Goal: Task Accomplishment & Management: Use online tool/utility

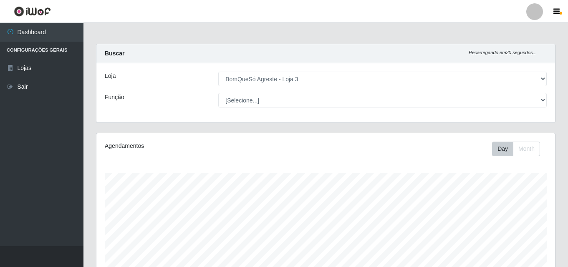
select select "215"
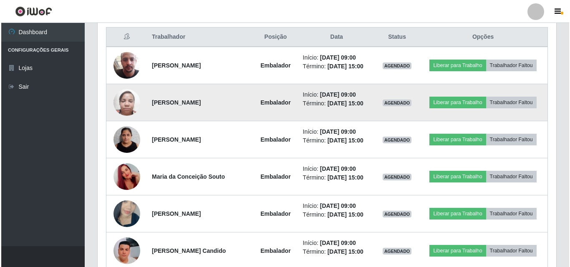
scroll to position [334, 0]
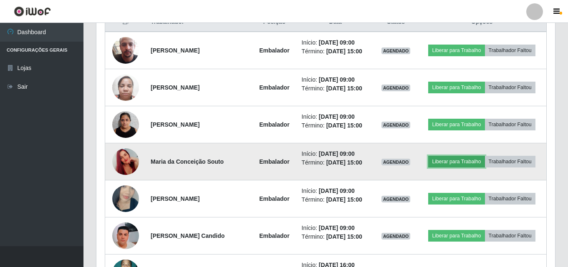
click at [450, 156] on button "Liberar para Trabalho" at bounding box center [456, 162] width 56 height 12
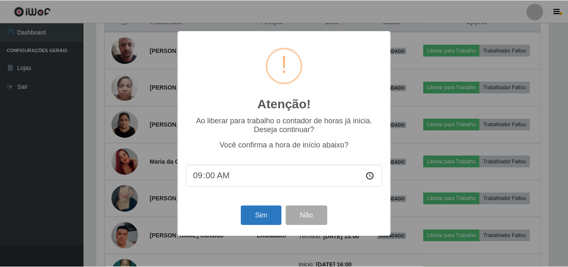
scroll to position [173, 454]
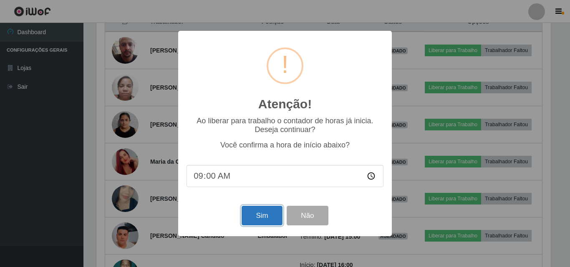
click at [263, 214] on button "Sim" at bounding box center [261, 216] width 40 height 20
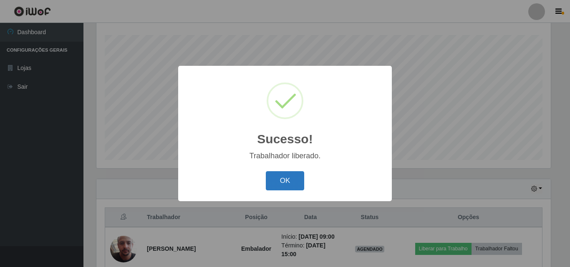
click at [280, 182] on button "OK" at bounding box center [285, 181] width 39 height 20
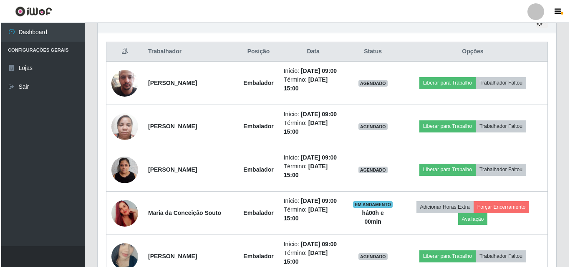
scroll to position [305, 0]
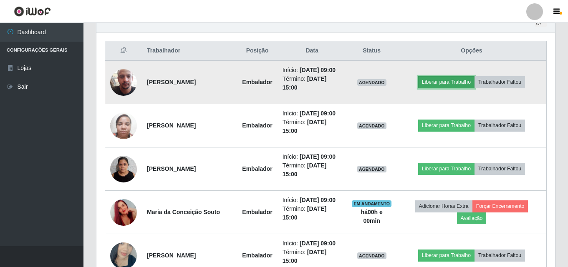
click at [444, 83] on button "Liberar para Trabalho" at bounding box center [446, 82] width 56 height 12
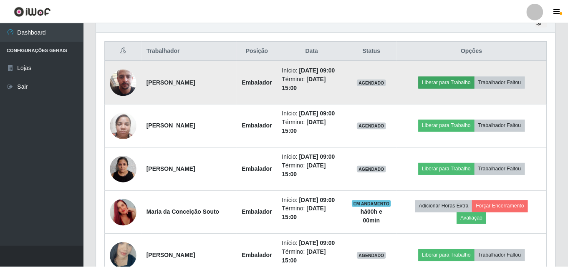
scroll to position [173, 454]
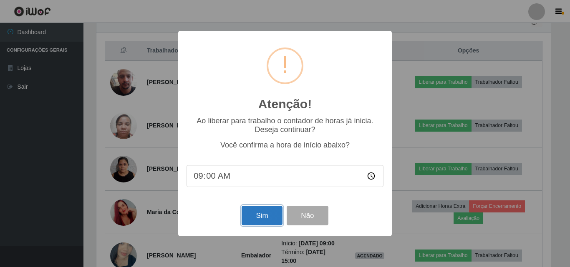
click at [258, 217] on button "Sim" at bounding box center [261, 216] width 40 height 20
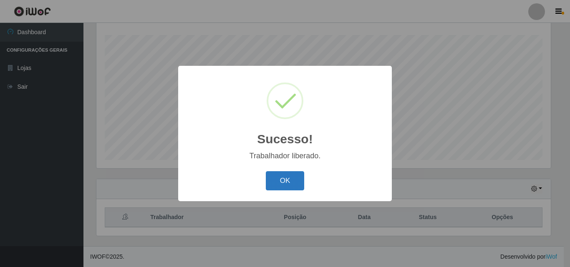
click at [294, 177] on button "OK" at bounding box center [285, 181] width 39 height 20
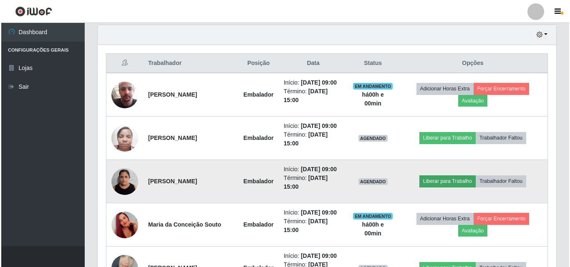
scroll to position [305, 0]
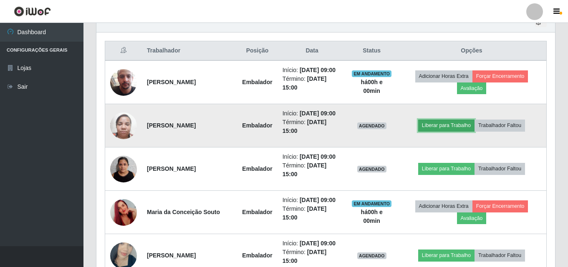
click at [450, 124] on button "Liberar para Trabalho" at bounding box center [446, 126] width 56 height 12
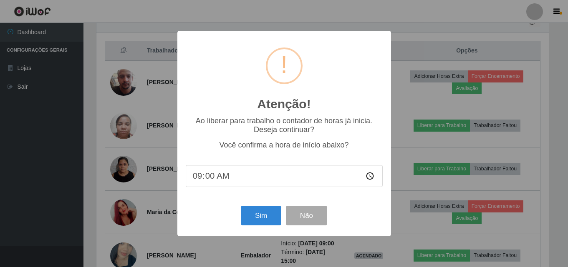
scroll to position [173, 454]
click at [255, 211] on button "Sim" at bounding box center [261, 216] width 40 height 20
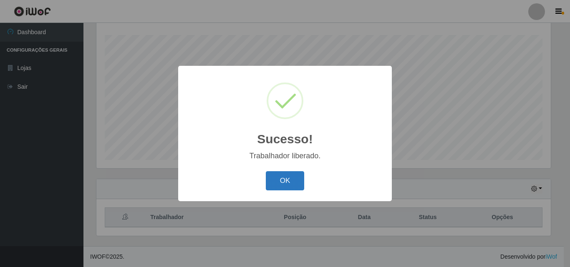
click at [286, 177] on button "OK" at bounding box center [285, 181] width 39 height 20
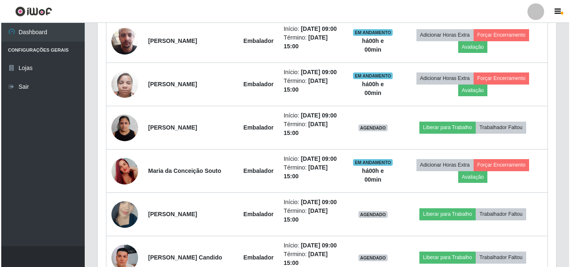
scroll to position [347, 0]
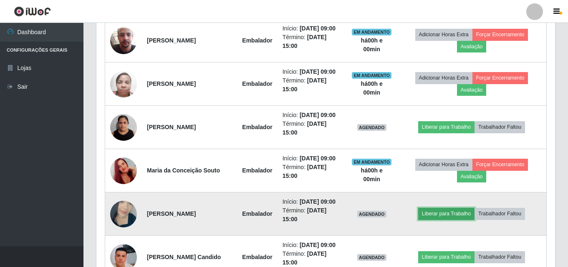
click at [436, 216] on button "Liberar para Trabalho" at bounding box center [446, 214] width 56 height 12
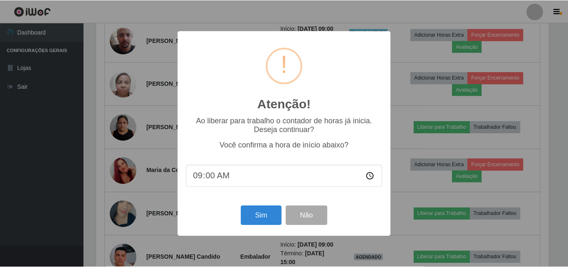
scroll to position [173, 454]
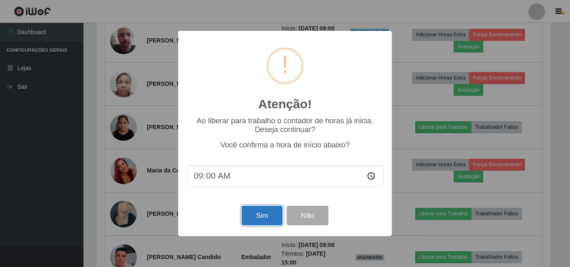
click at [266, 214] on button "Sim" at bounding box center [261, 216] width 40 height 20
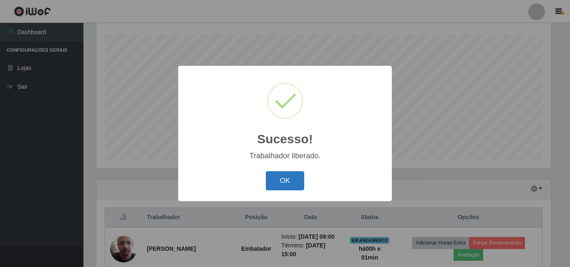
click at [286, 179] on button "OK" at bounding box center [285, 181] width 39 height 20
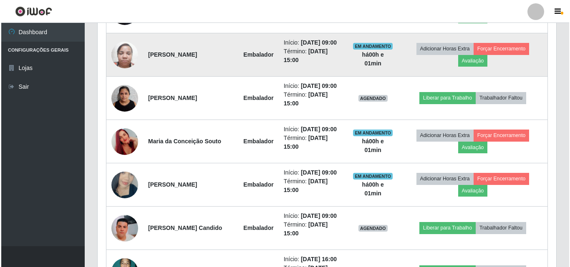
scroll to position [388, 0]
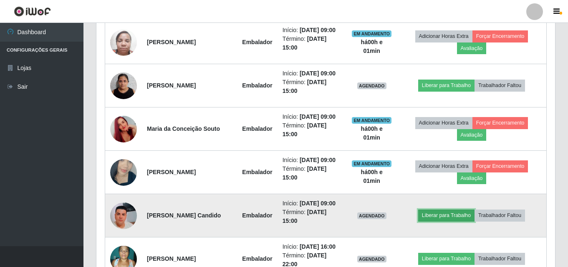
click at [448, 217] on button "Liberar para Trabalho" at bounding box center [446, 216] width 56 height 12
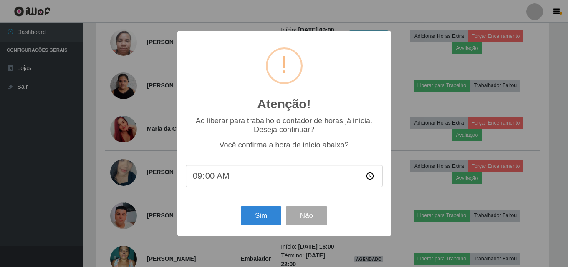
scroll to position [173, 454]
click at [249, 213] on button "Sim" at bounding box center [261, 216] width 40 height 20
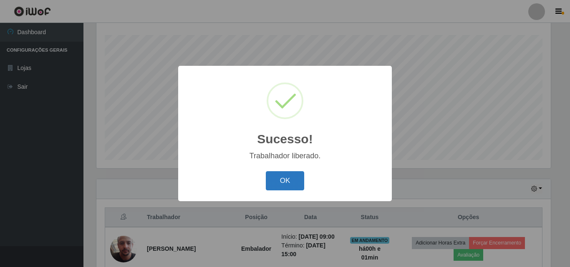
click at [289, 183] on button "OK" at bounding box center [285, 181] width 39 height 20
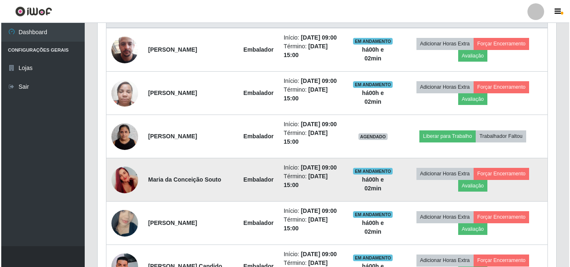
scroll to position [347, 0]
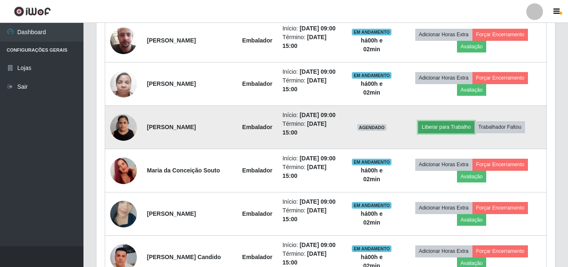
click at [449, 126] on button "Liberar para Trabalho" at bounding box center [446, 127] width 56 height 12
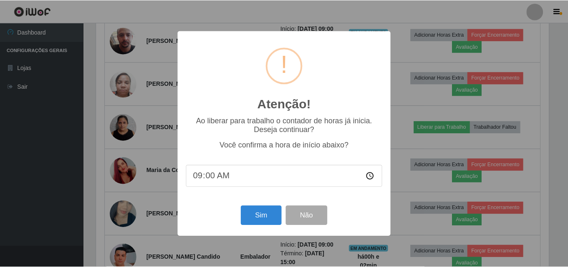
scroll to position [173, 454]
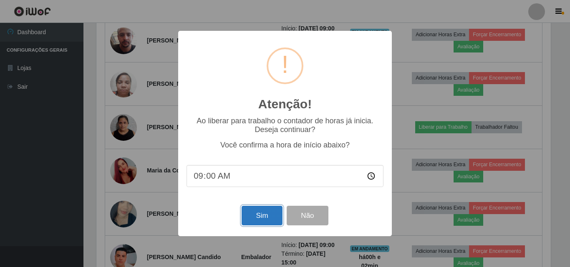
click at [254, 219] on button "Sim" at bounding box center [261, 216] width 40 height 20
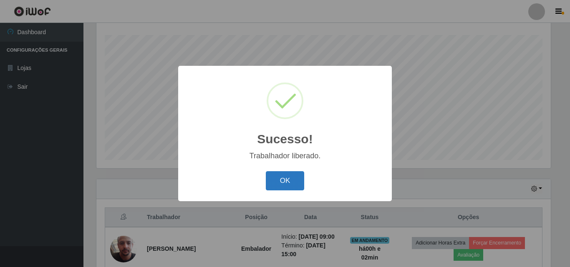
click at [284, 181] on button "OK" at bounding box center [285, 181] width 39 height 20
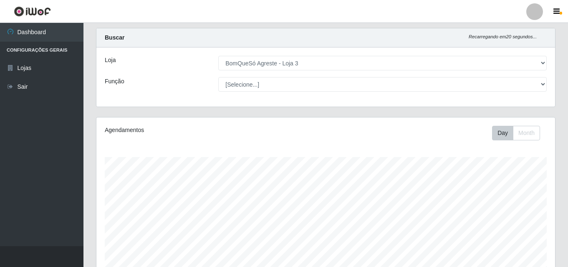
scroll to position [0, 0]
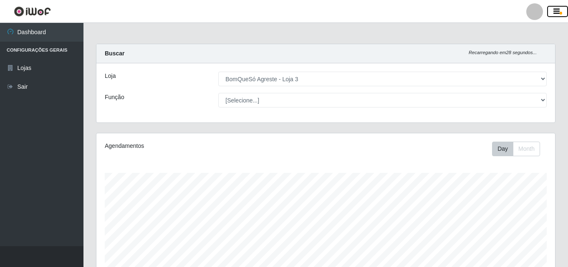
click at [553, 15] on icon "button" at bounding box center [556, 12] width 6 height 8
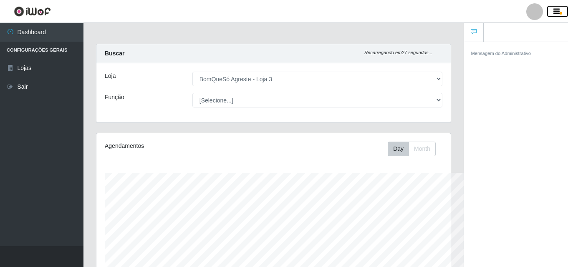
scroll to position [416854, 416673]
click at [556, 11] on icon "button" at bounding box center [556, 12] width 6 height 8
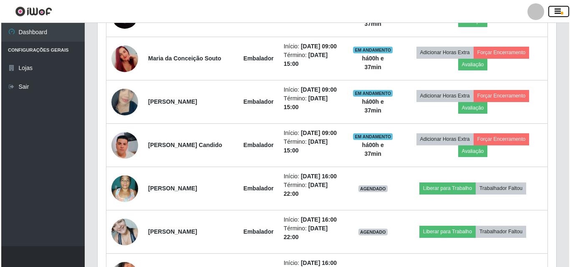
scroll to position [500, 0]
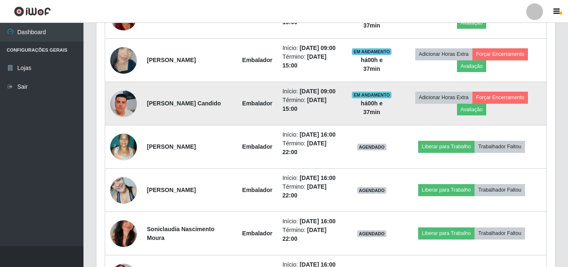
click at [122, 100] on img at bounding box center [123, 103] width 27 height 59
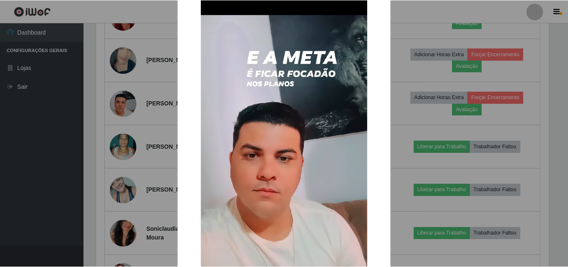
scroll to position [42, 0]
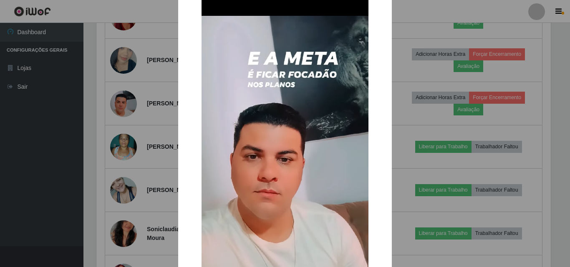
click at [81, 92] on div "× OK Cancel" at bounding box center [285, 133] width 570 height 267
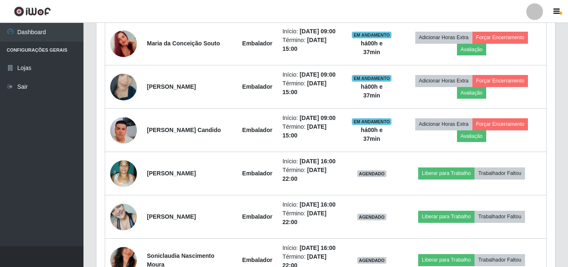
scroll to position [459, 0]
